Goal: Task Accomplishment & Management: Manage account settings

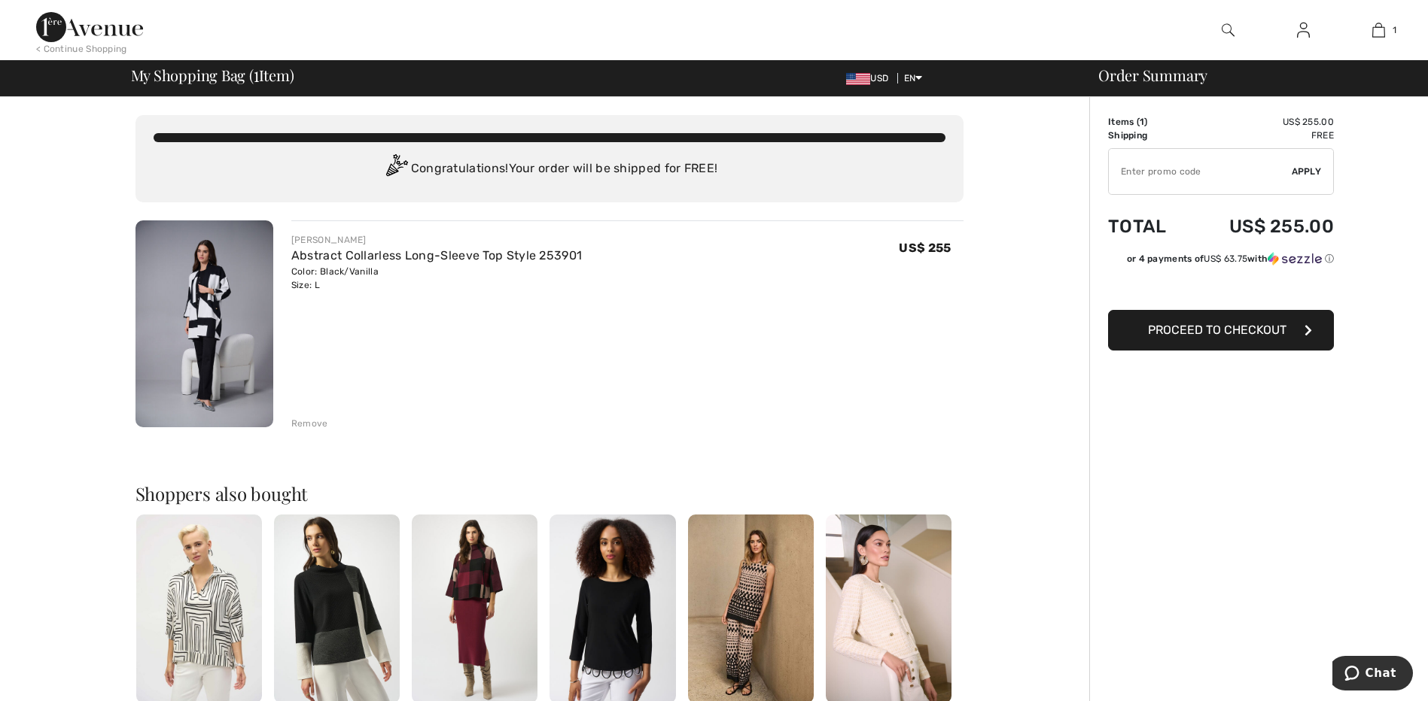
type input "NEW15"
click at [1299, 29] on img at bounding box center [1303, 30] width 13 height 18
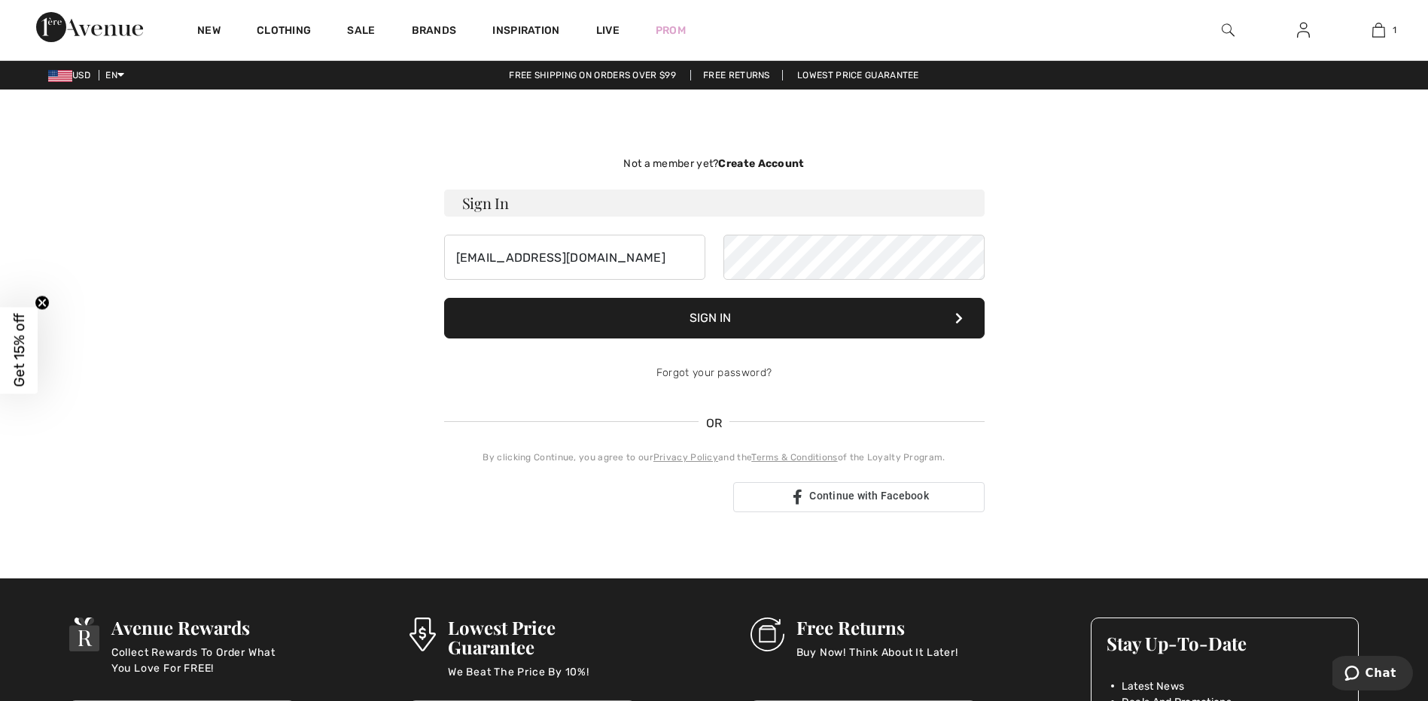
click at [705, 324] on button "Sign In" at bounding box center [714, 318] width 540 height 41
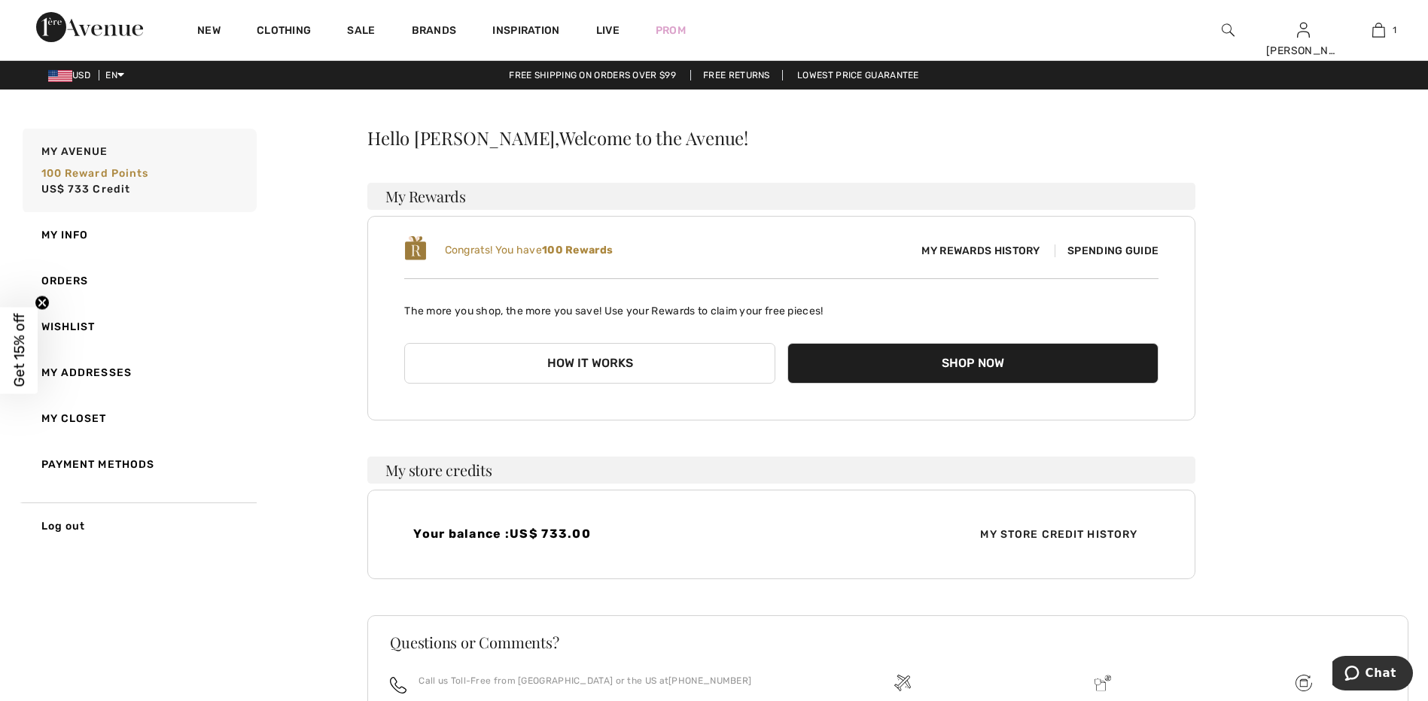
click at [1086, 532] on span "My Store Credit History" at bounding box center [1058, 535] width 181 height 16
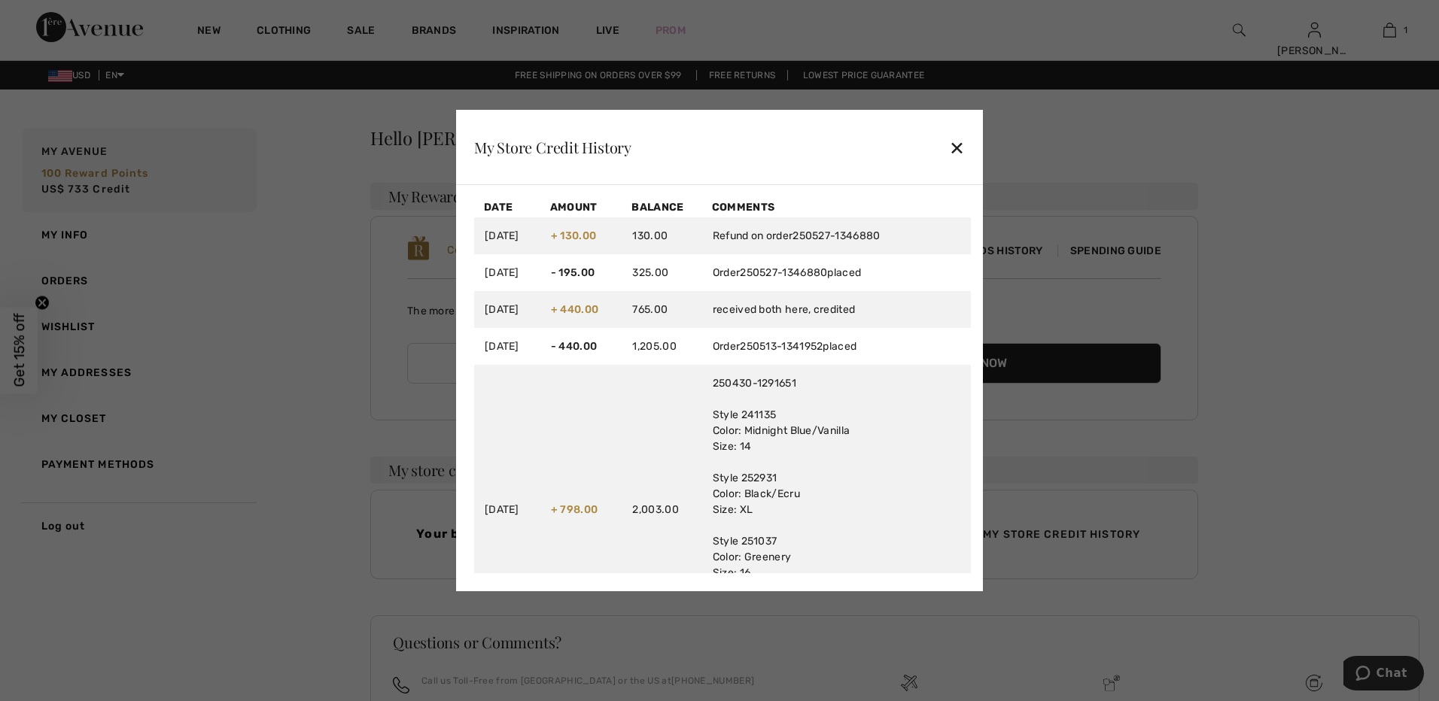
click at [963, 146] on div "✕" at bounding box center [957, 148] width 16 height 32
